Goal: Transaction & Acquisition: Download file/media

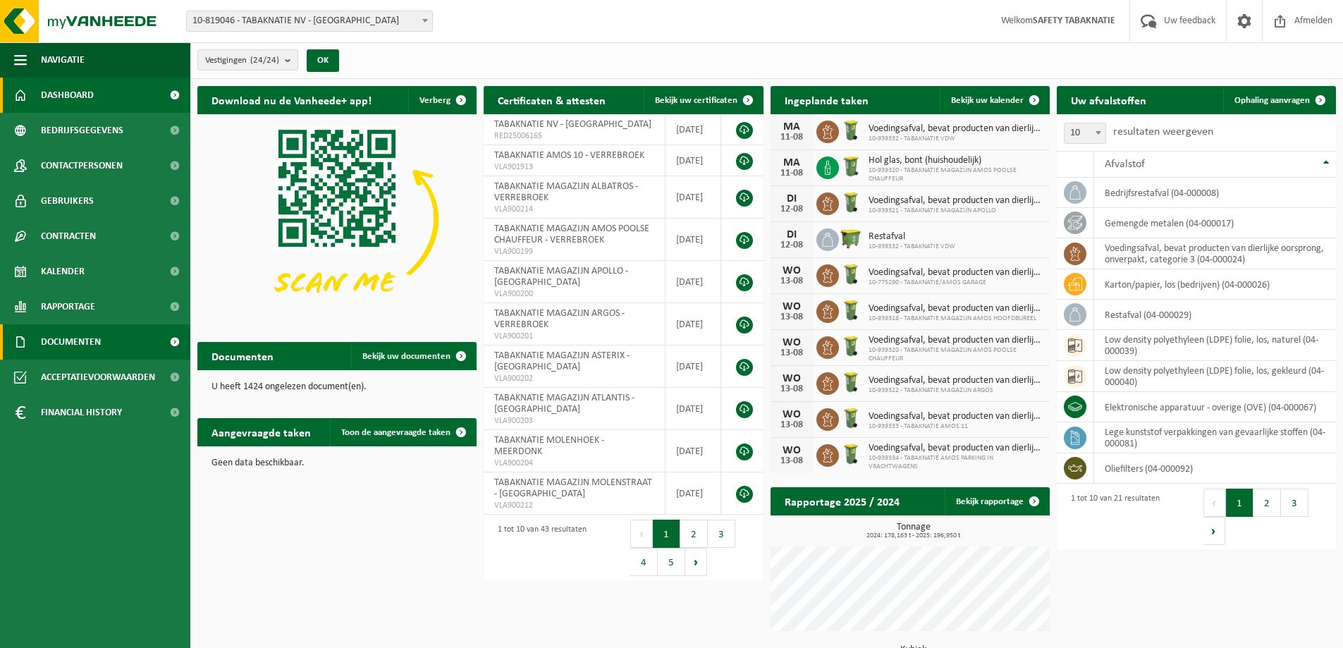
click at [106, 342] on link "Documenten" at bounding box center [95, 341] width 190 height 35
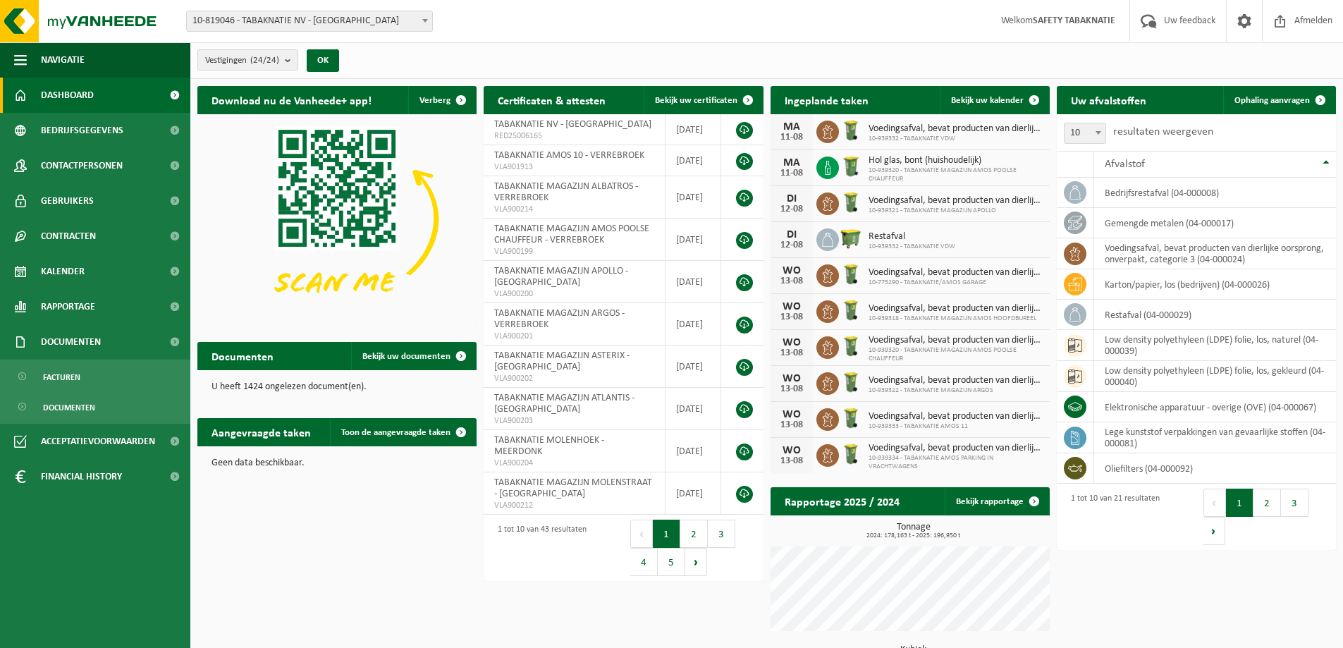
drag, startPoint x: 82, startPoint y: 413, endPoint x: 308, endPoint y: 184, distance: 322.0
click at [84, 412] on span "Documenten" at bounding box center [69, 407] width 52 height 27
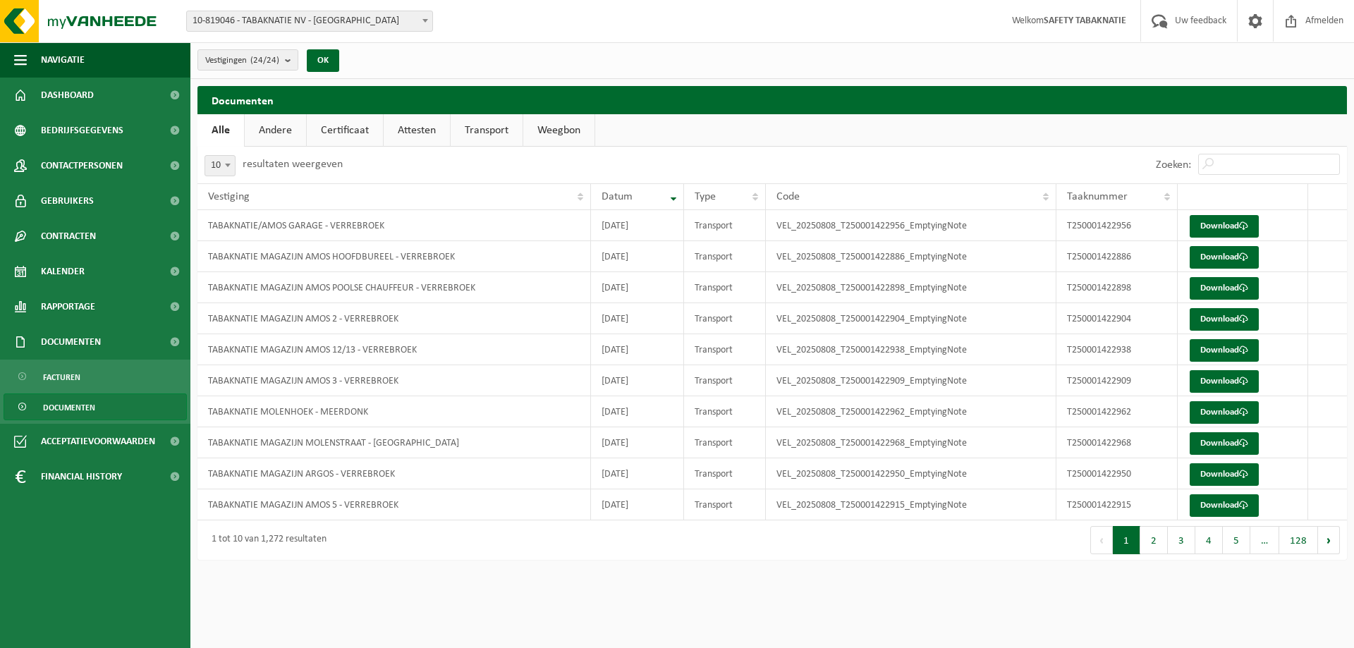
click at [350, 128] on link "Certificaat" at bounding box center [345, 130] width 76 height 32
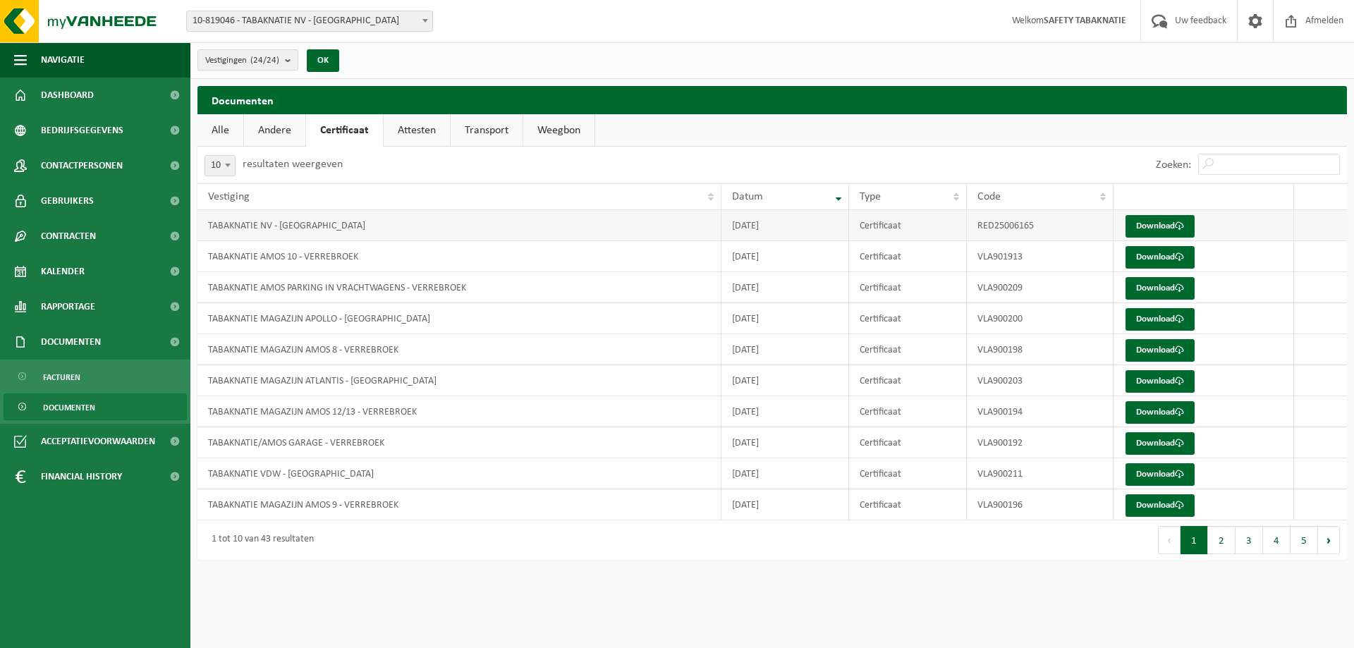
click at [313, 228] on td "TABAKNATIE NV - [GEOGRAPHIC_DATA]" at bounding box center [459, 225] width 524 height 31
click at [1148, 228] on link "Download" at bounding box center [1159, 226] width 69 height 23
click at [322, 256] on td "TABAKNATIE AMOS 10 - VERREBROEK" at bounding box center [459, 256] width 524 height 31
click at [1151, 221] on link "Download" at bounding box center [1159, 226] width 69 height 23
click at [1088, 147] on div "Zoeken:" at bounding box center [1059, 165] width 575 height 37
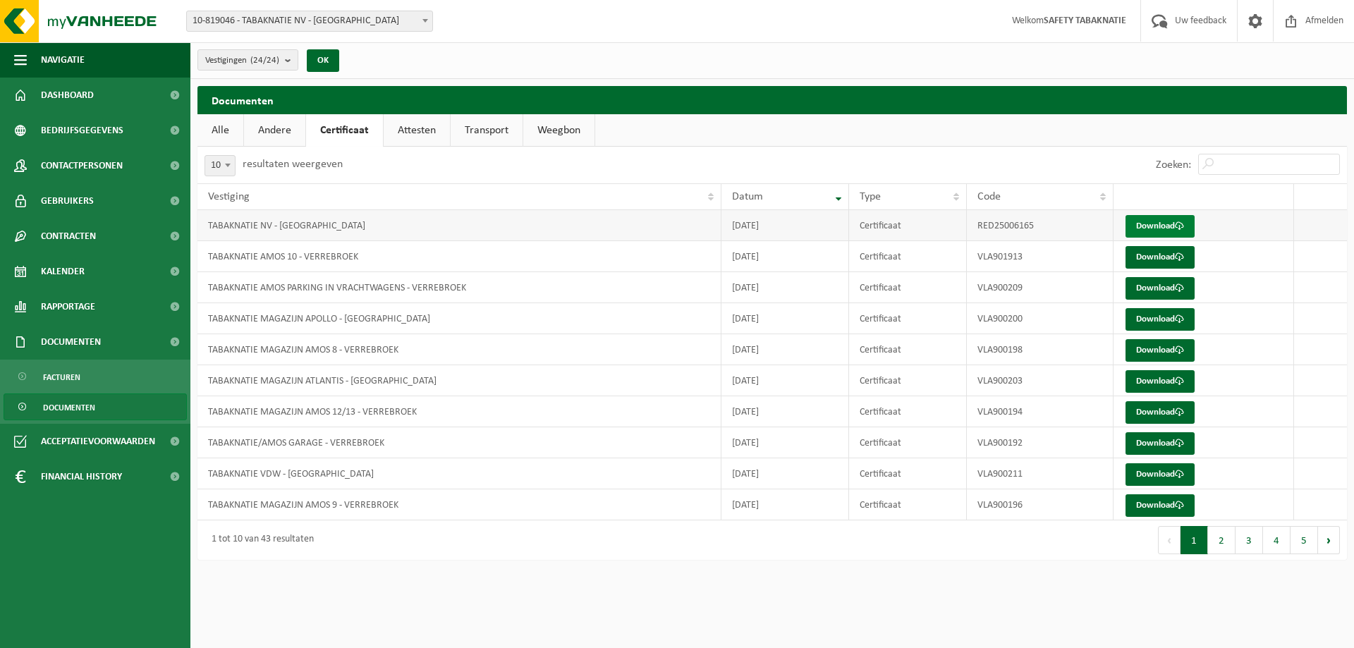
click at [1146, 226] on link "Download" at bounding box center [1159, 226] width 69 height 23
click at [299, 255] on td "TABAKNATIE AMOS 10 - VERREBROEK" at bounding box center [459, 256] width 524 height 31
click at [1152, 257] on link "Download" at bounding box center [1159, 257] width 69 height 23
click at [66, 99] on span "Dashboard" at bounding box center [67, 95] width 53 height 35
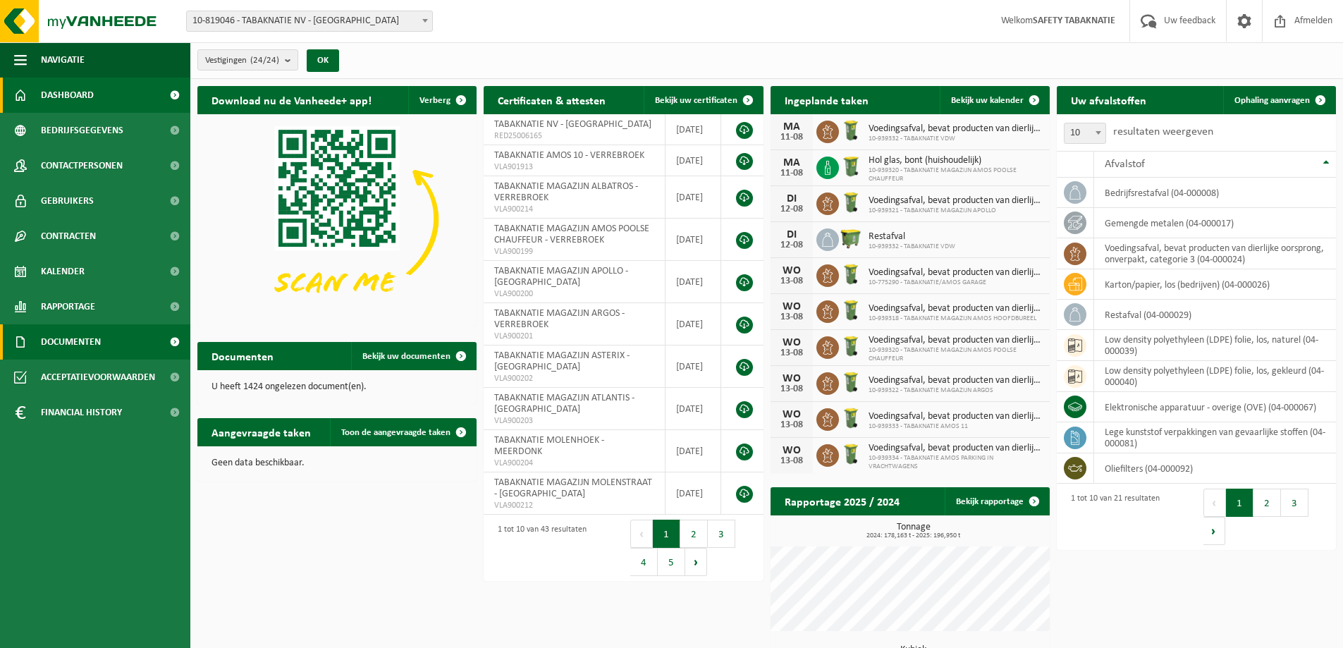
click at [87, 333] on span "Documenten" at bounding box center [71, 341] width 60 height 35
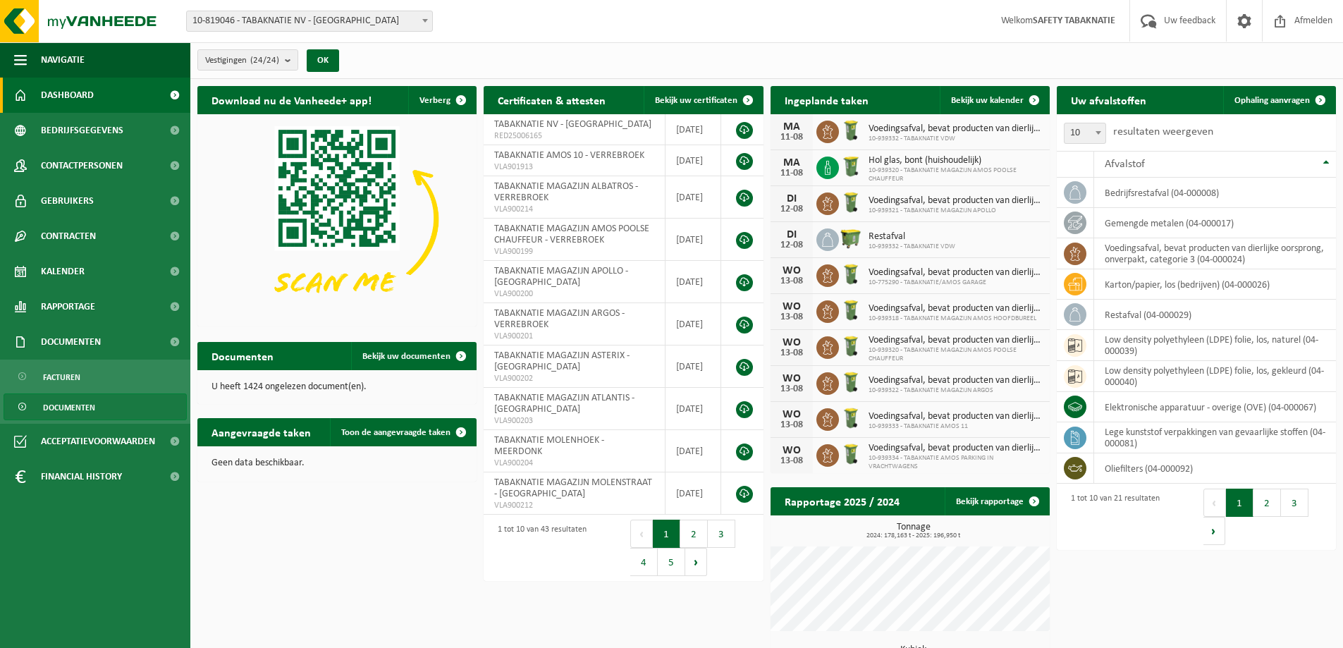
click at [80, 407] on span "Documenten" at bounding box center [69, 407] width 52 height 27
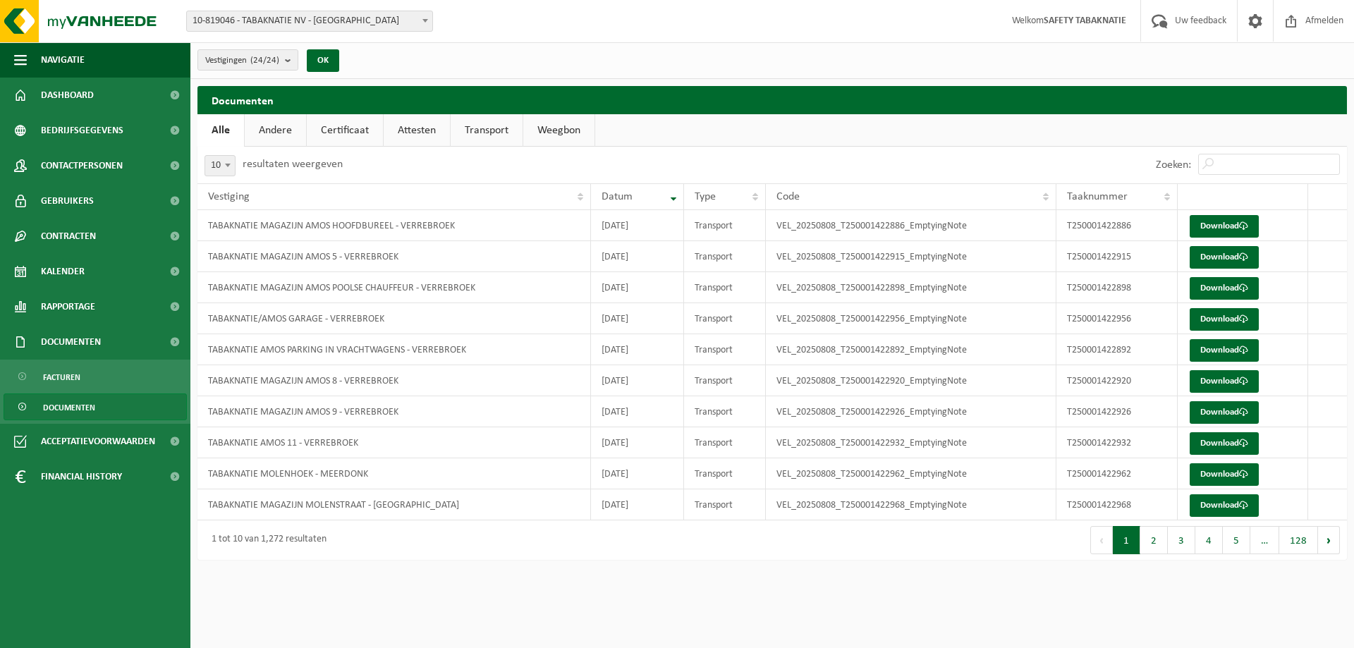
click at [124, 410] on link "Documenten" at bounding box center [95, 406] width 183 height 27
click at [1204, 223] on link "Download" at bounding box center [1223, 226] width 69 height 23
click at [336, 123] on link "Certificaat" at bounding box center [345, 130] width 76 height 32
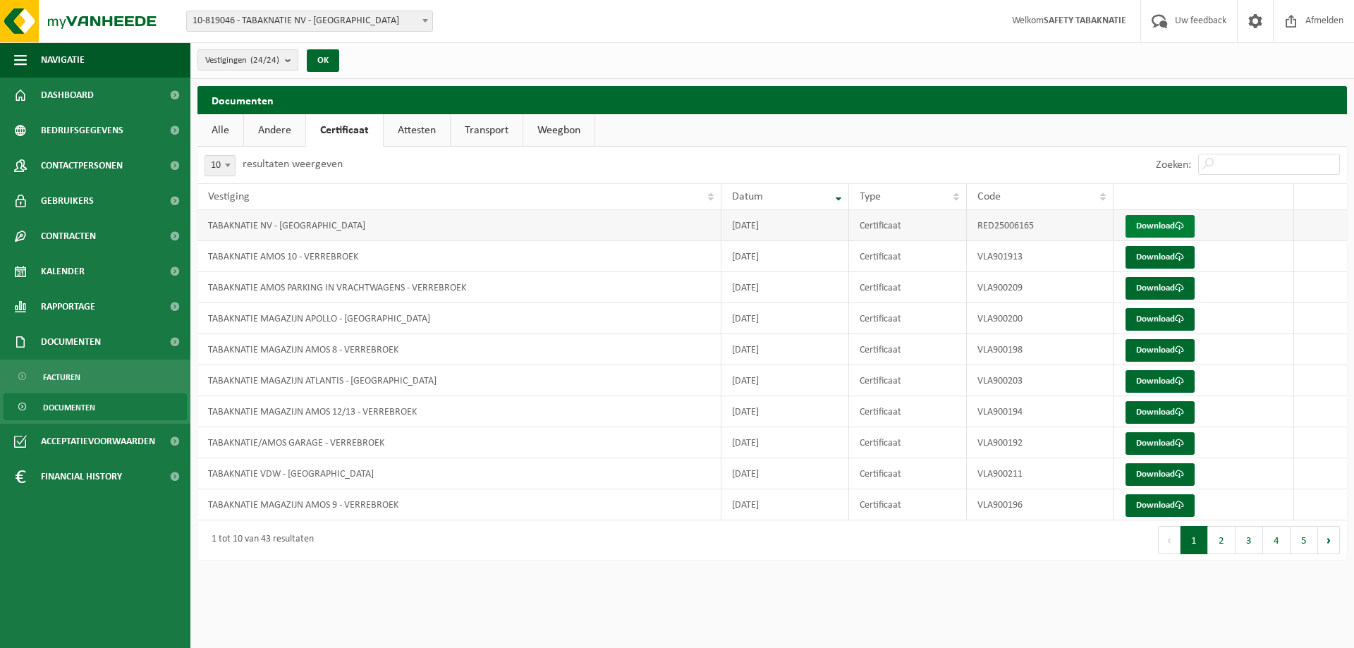
click at [1162, 226] on link "Download" at bounding box center [1159, 226] width 69 height 23
